Goal: Task Accomplishment & Management: Complete application form

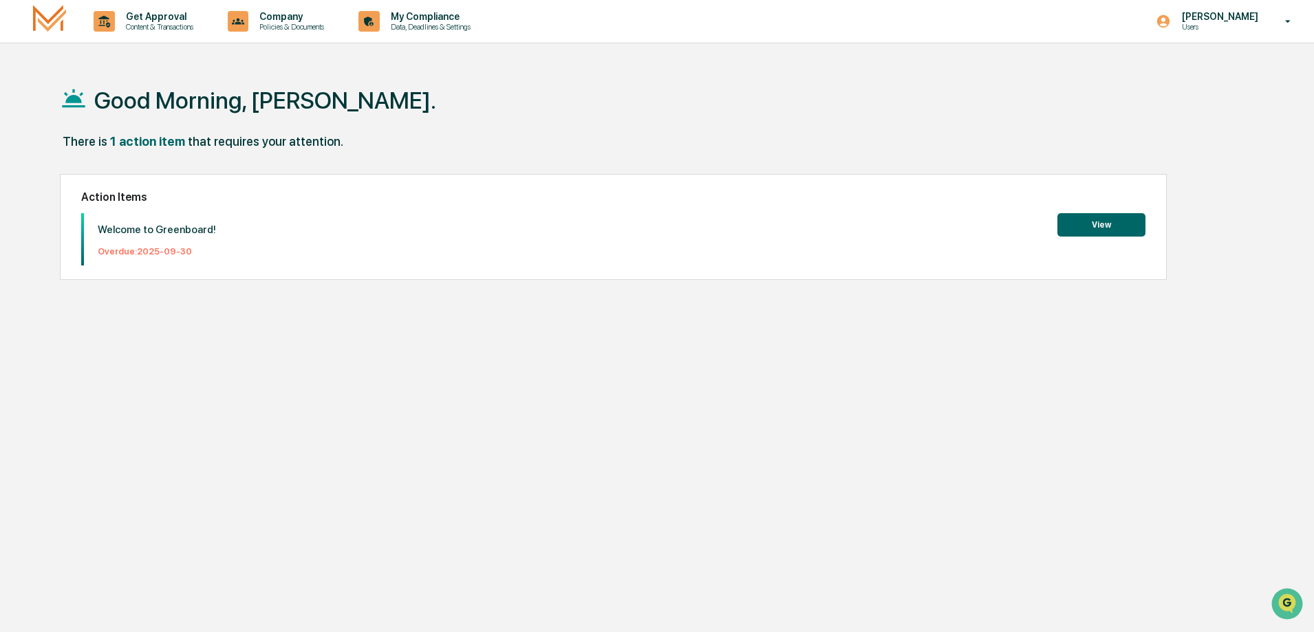
click at [1092, 221] on button "View" at bounding box center [1101, 224] width 88 height 23
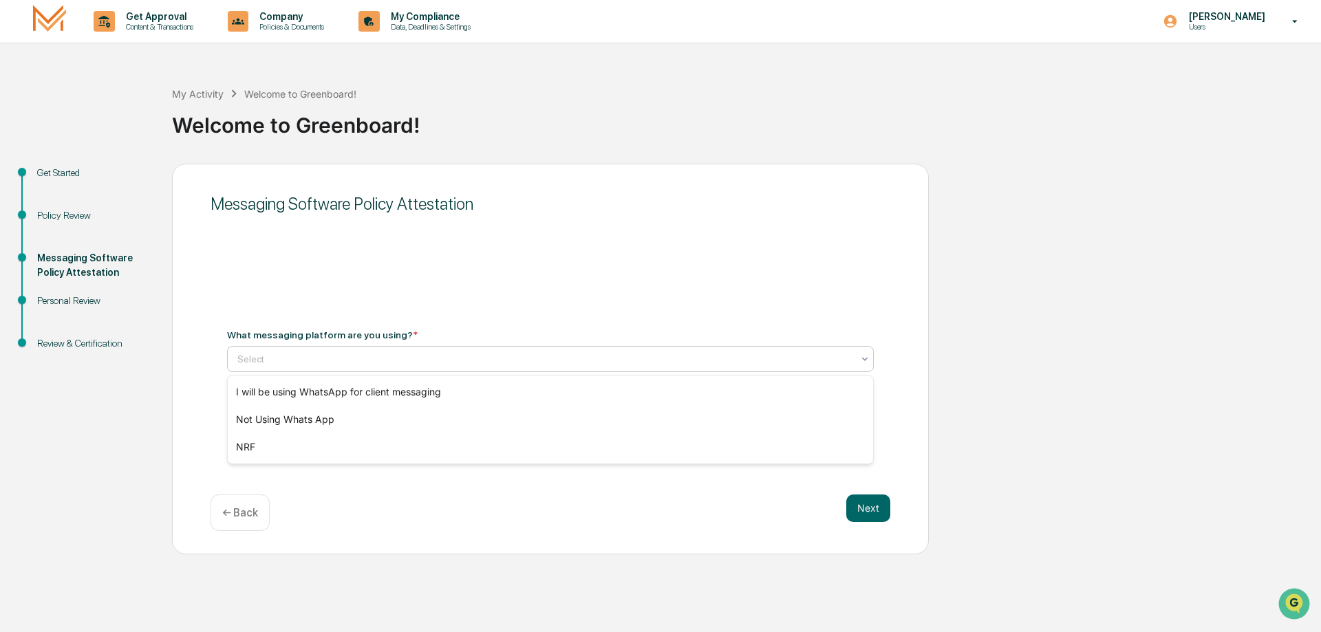
click at [861, 358] on icon at bounding box center [864, 359] width 11 height 11
click at [270, 420] on div "Not Using Whats App" at bounding box center [550, 420] width 645 height 28
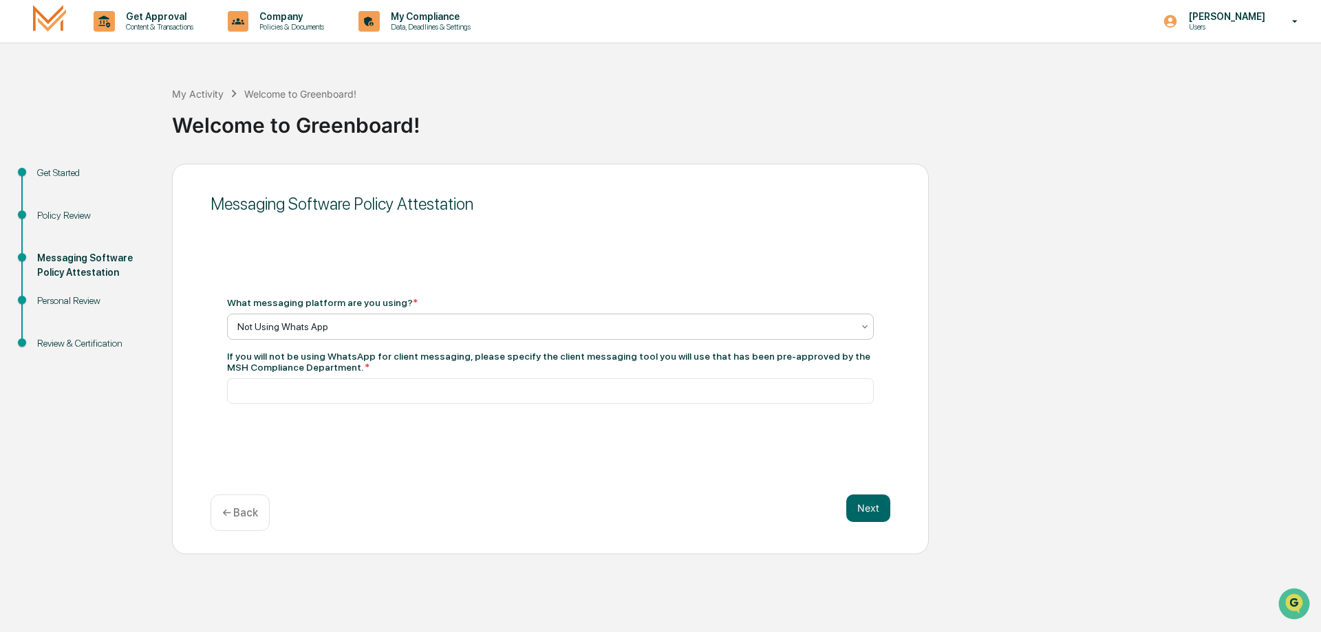
click at [868, 328] on icon at bounding box center [864, 326] width 11 height 11
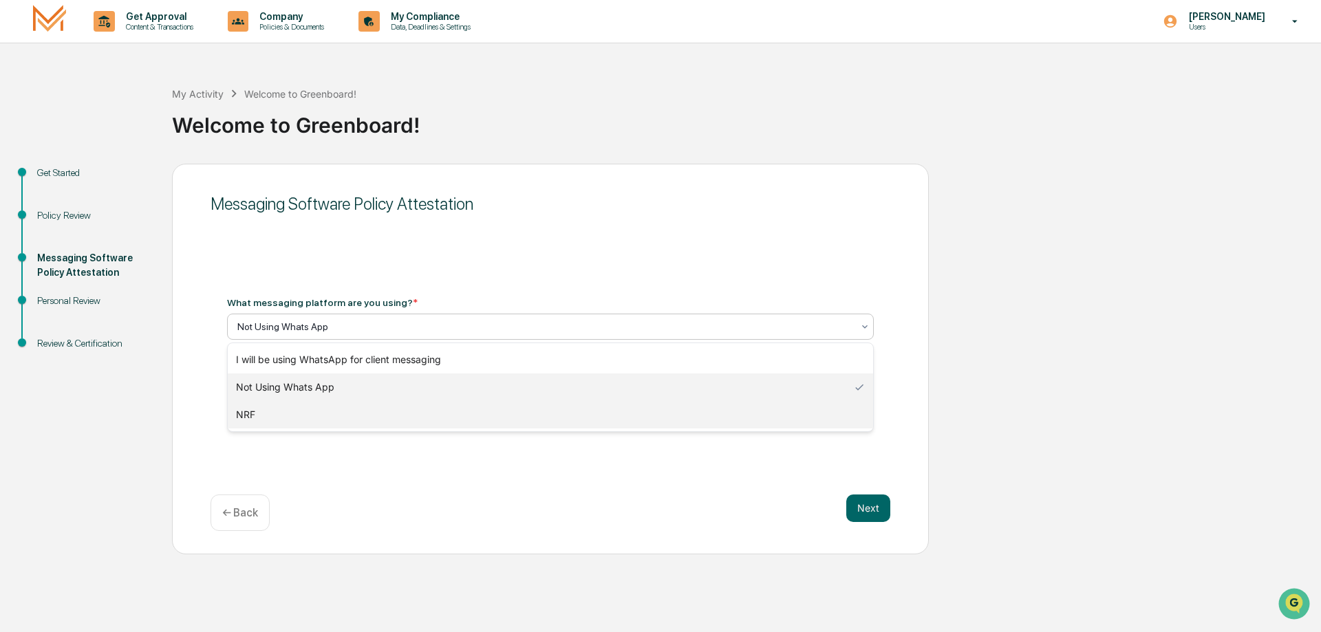
click at [263, 415] on div "NRF" at bounding box center [550, 415] width 645 height 28
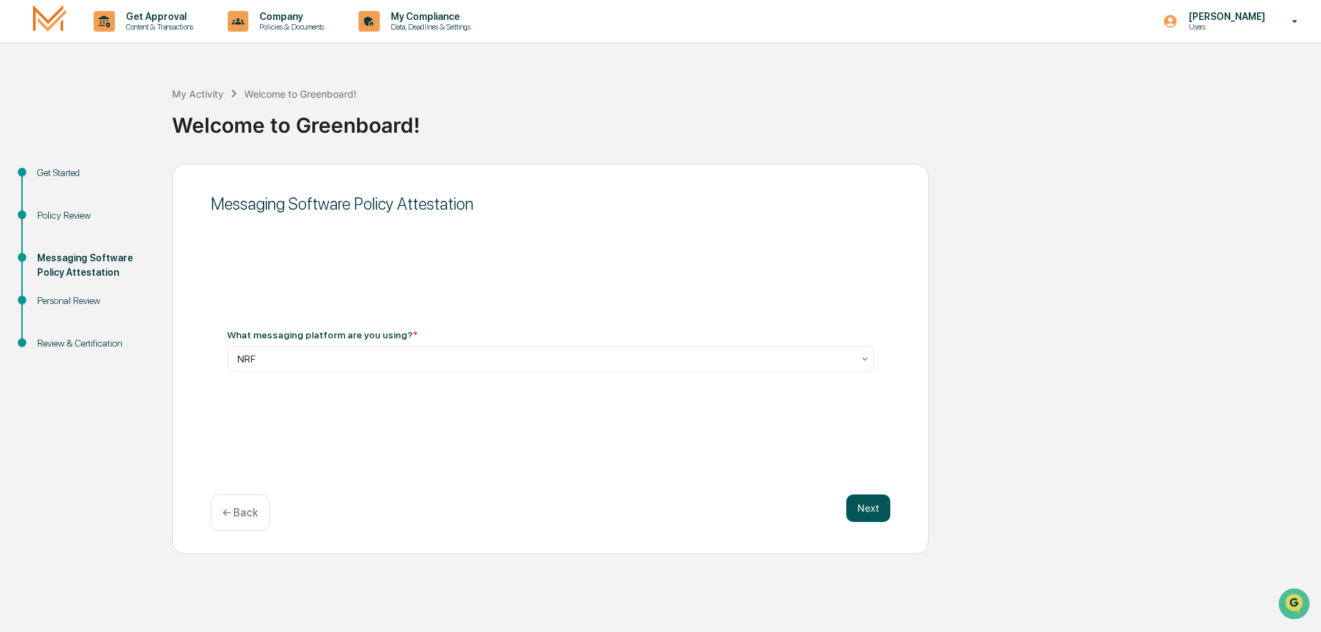
click at [862, 512] on button "Next" at bounding box center [868, 509] width 44 height 28
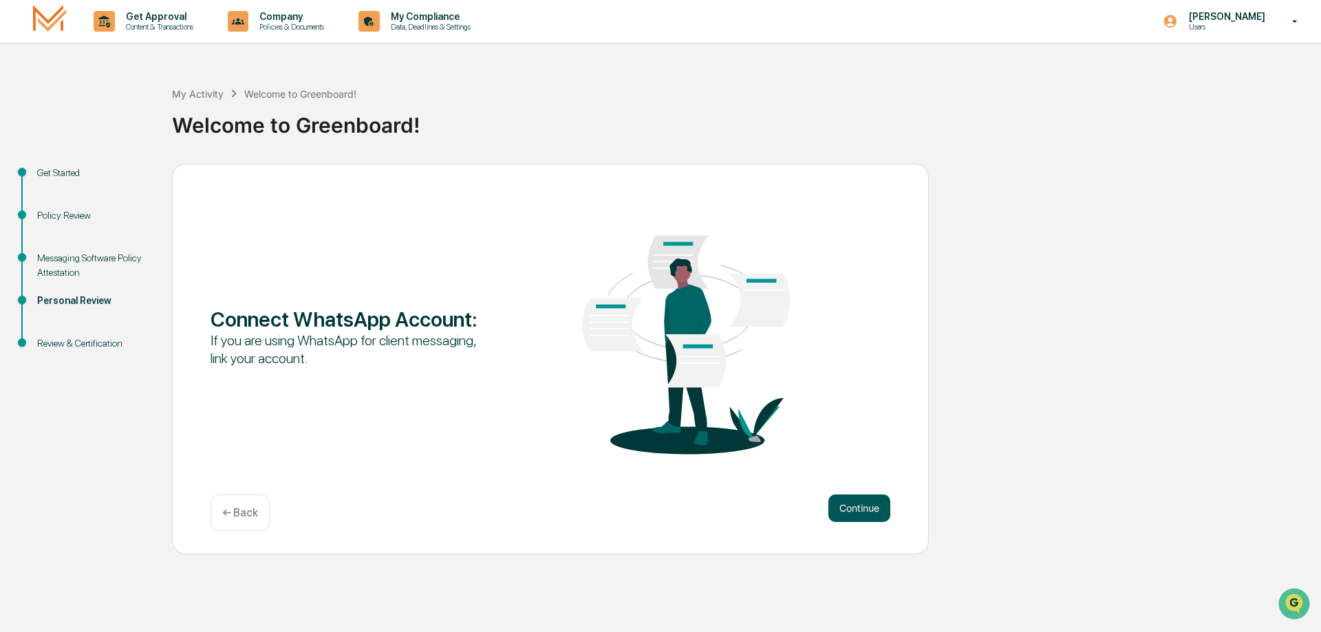
click at [841, 511] on button "Continue" at bounding box center [859, 509] width 62 height 28
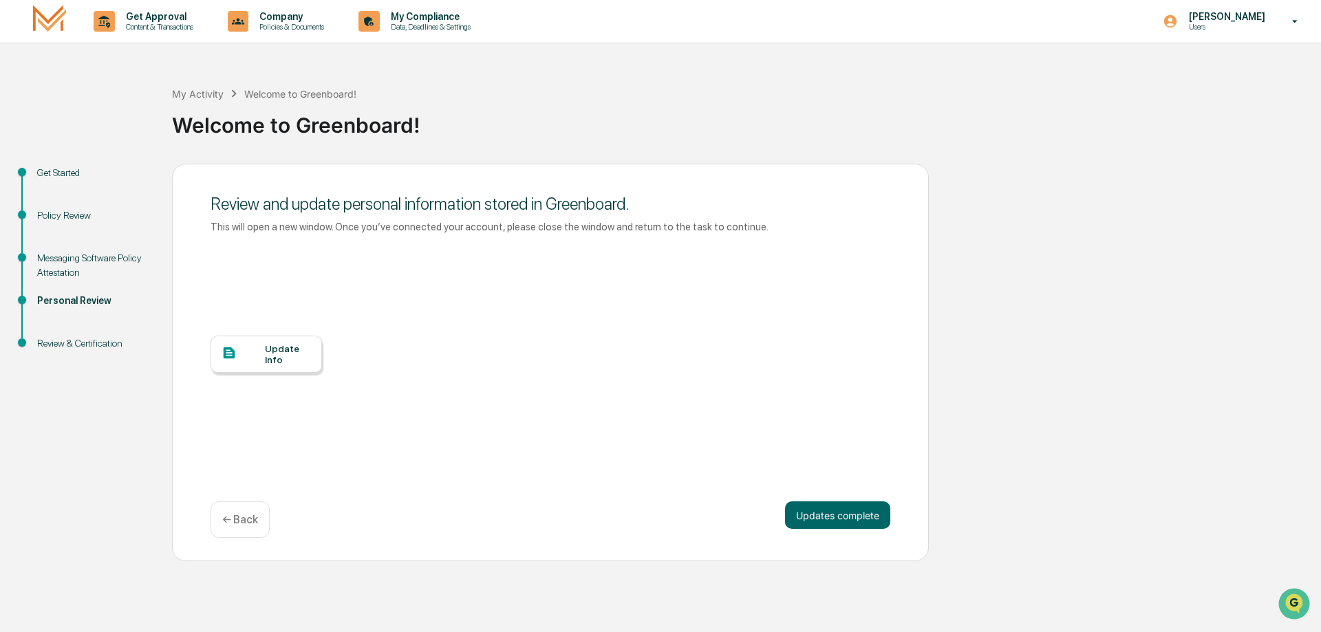
click at [263, 356] on div at bounding box center [242, 353] width 43 height 17
click at [843, 515] on button "Updates complete" at bounding box center [837, 515] width 105 height 28
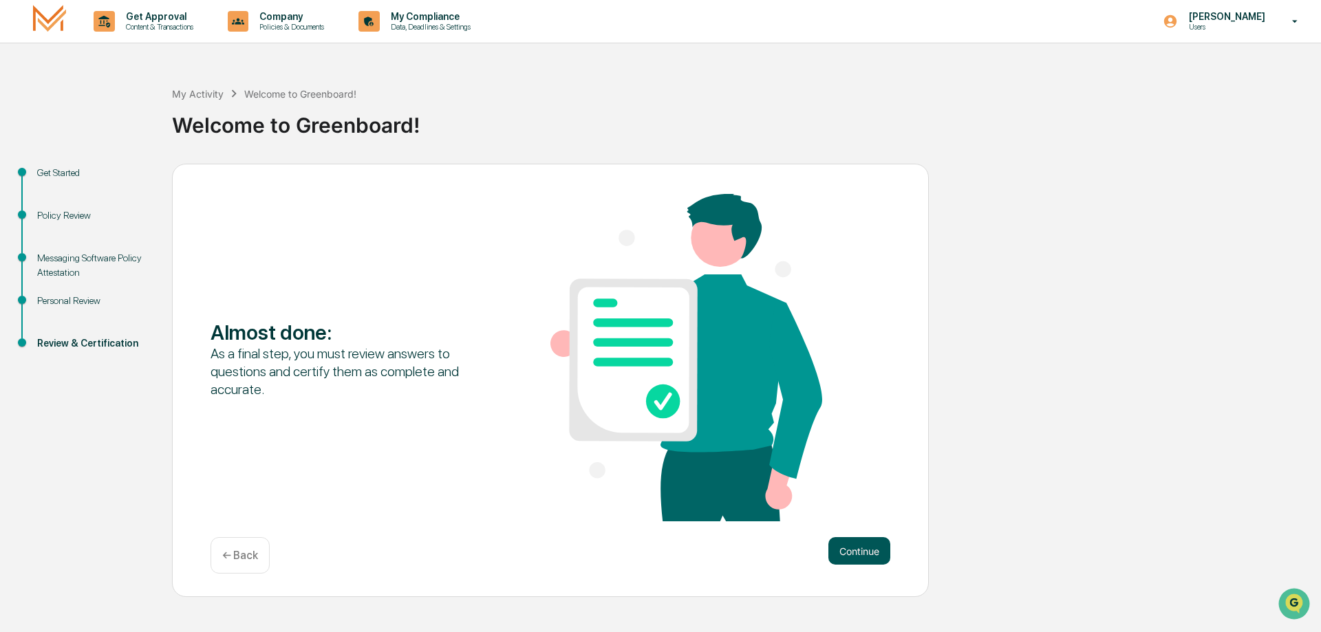
click at [838, 556] on button "Continue" at bounding box center [859, 551] width 62 height 28
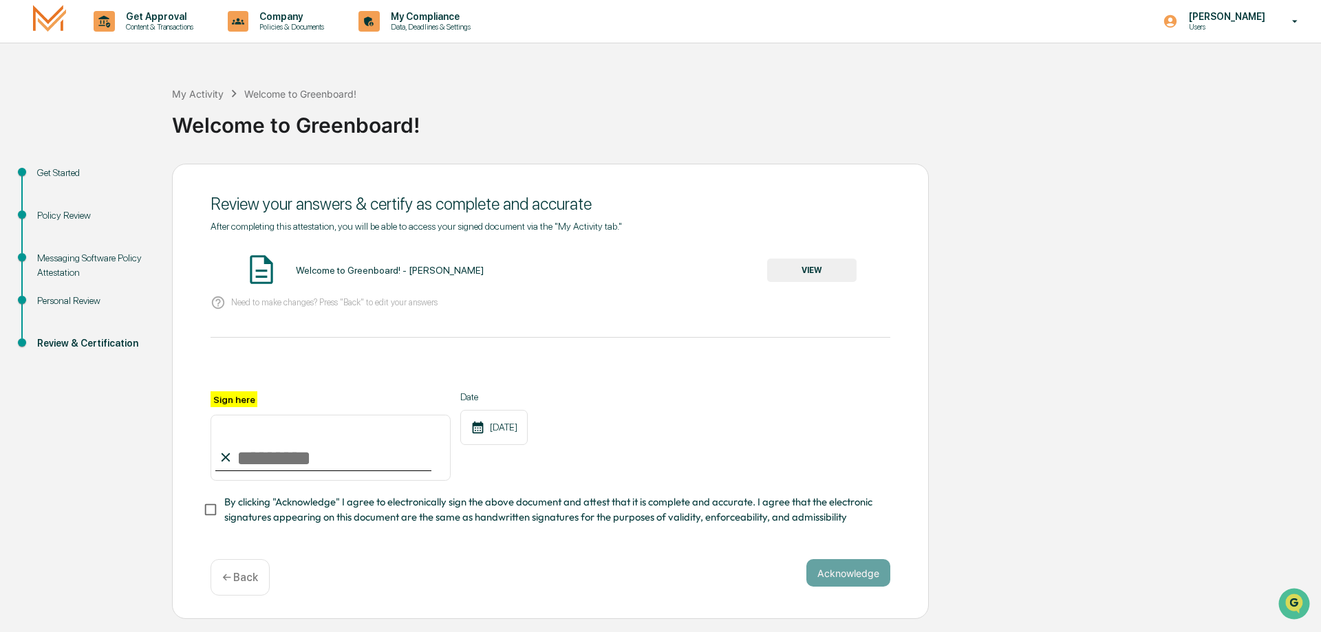
click at [255, 457] on input "Sign here" at bounding box center [330, 448] width 240 height 66
type input "**********"
click at [840, 582] on button "Acknowledge" at bounding box center [848, 573] width 84 height 28
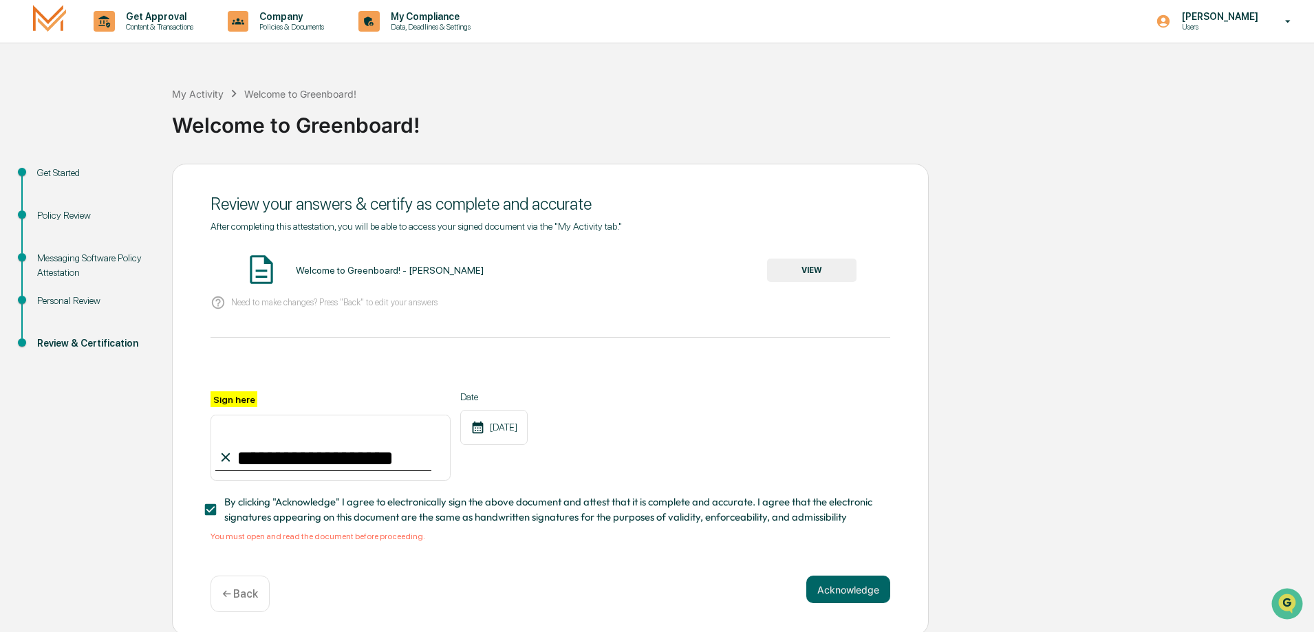
click at [808, 272] on button "VIEW" at bounding box center [811, 270] width 89 height 23
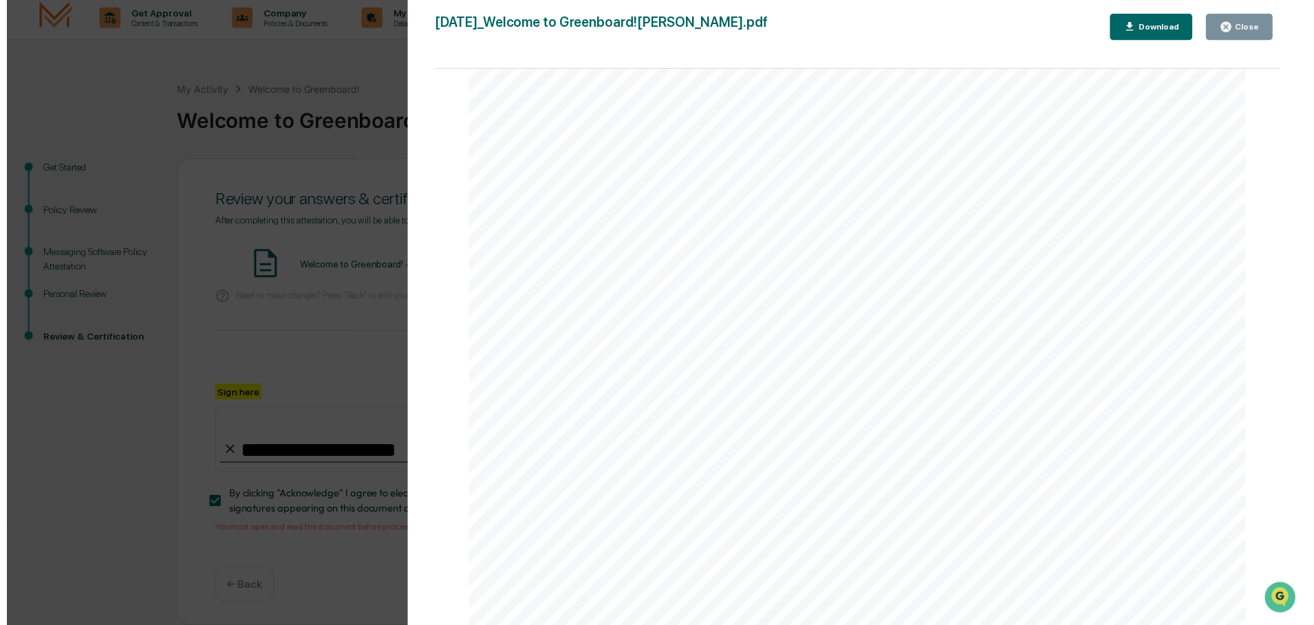
scroll to position [1735, 0]
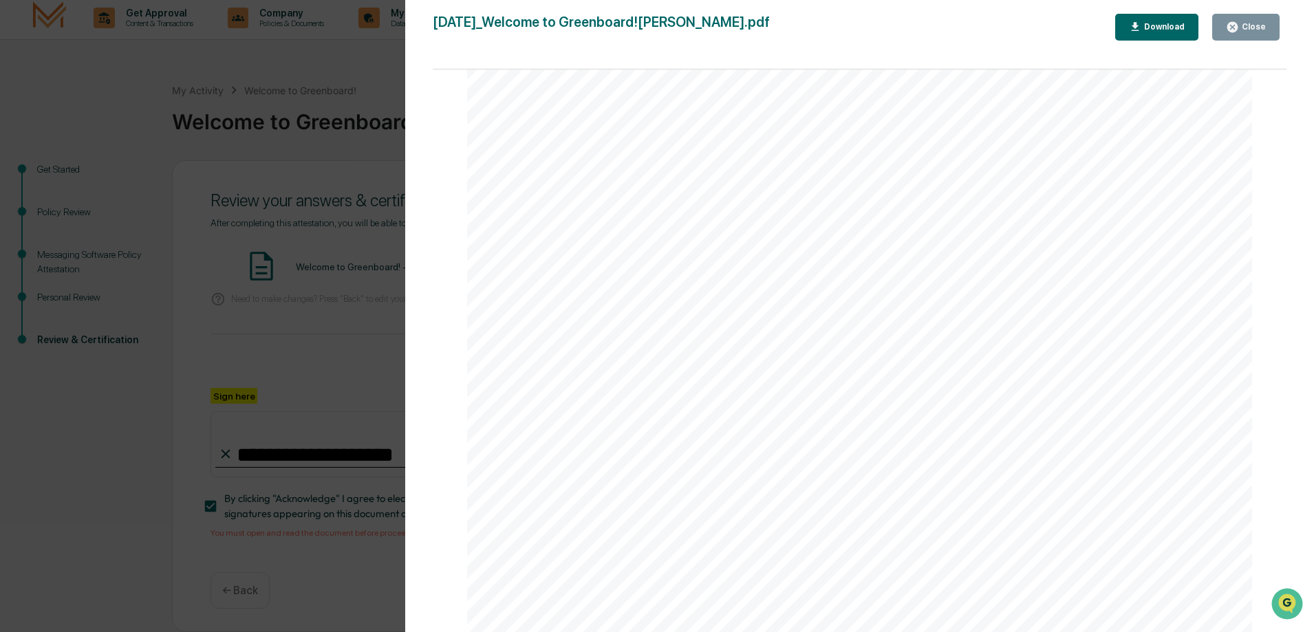
click at [1235, 26] on icon "button" at bounding box center [1232, 27] width 13 height 13
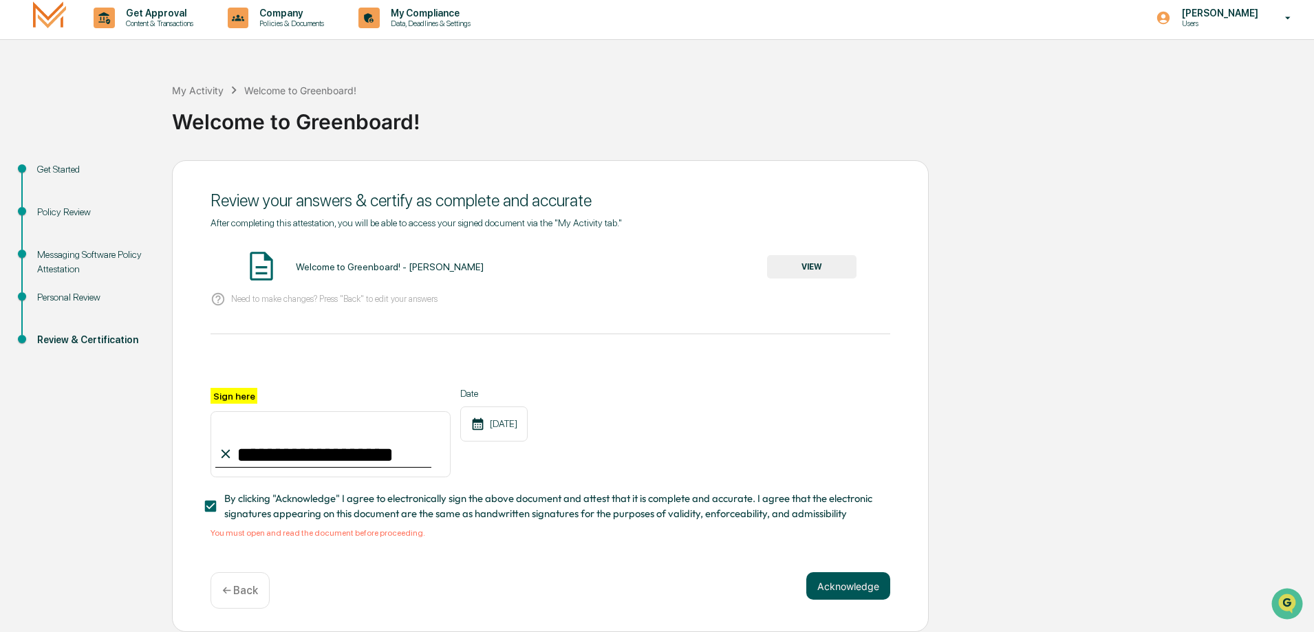
click at [828, 588] on button "Acknowledge" at bounding box center [848, 586] width 84 height 28
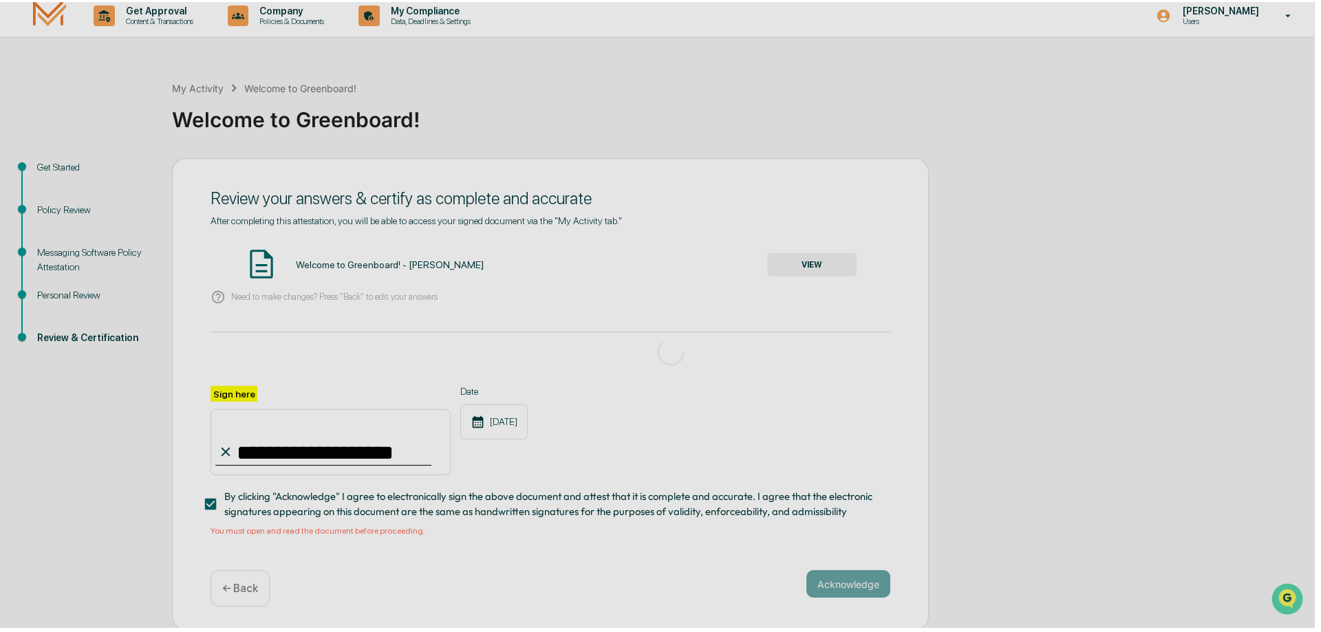
scroll to position [0, 0]
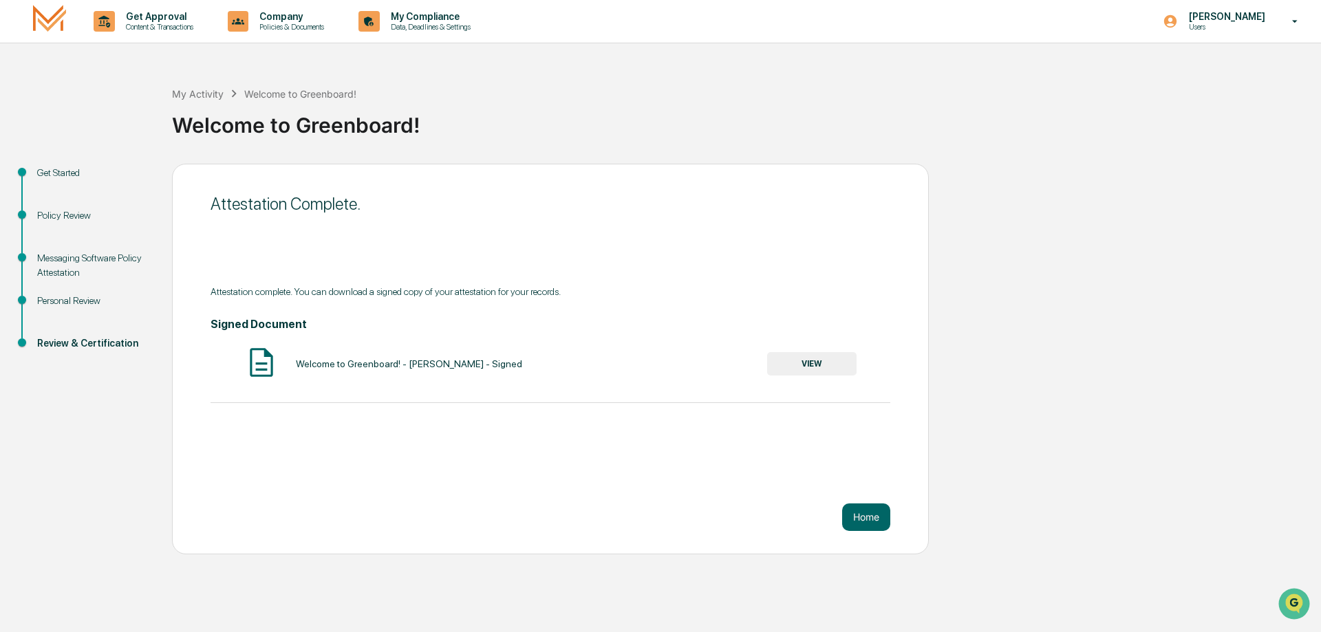
click at [1275, 18] on div "Gregory Stephens Users" at bounding box center [1235, 21] width 172 height 43
click at [1169, 95] on li "Logout" at bounding box center [1213, 95] width 193 height 25
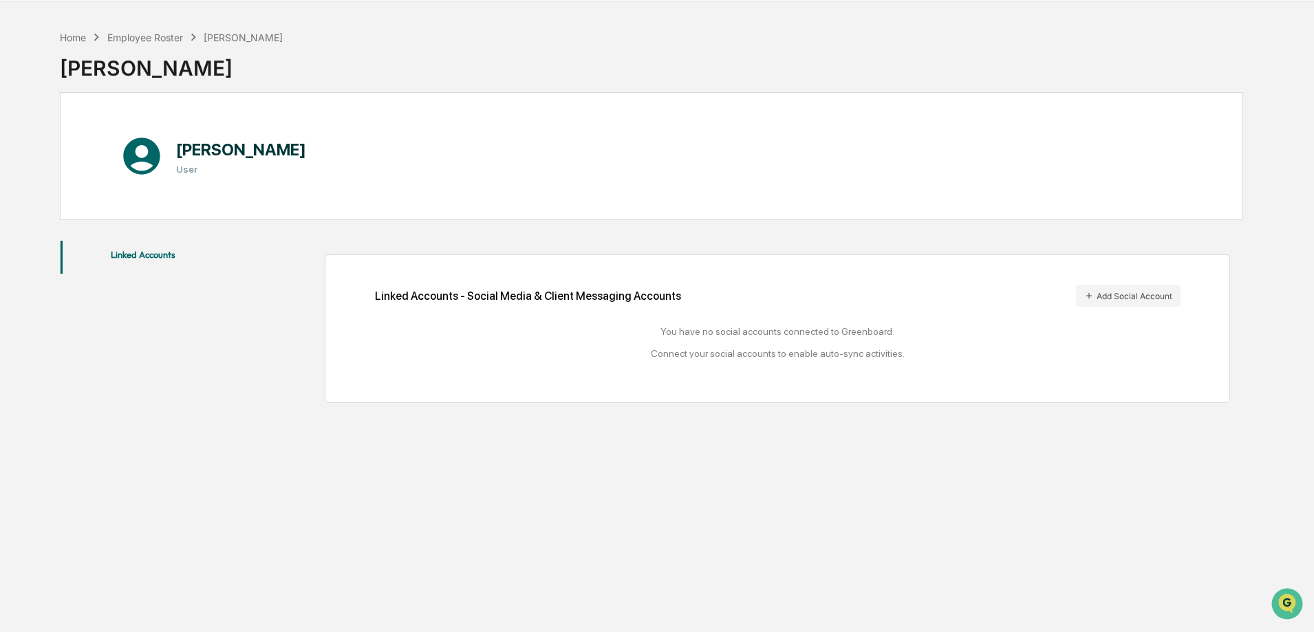
scroll to position [65, 0]
